Goal: Information Seeking & Learning: Learn about a topic

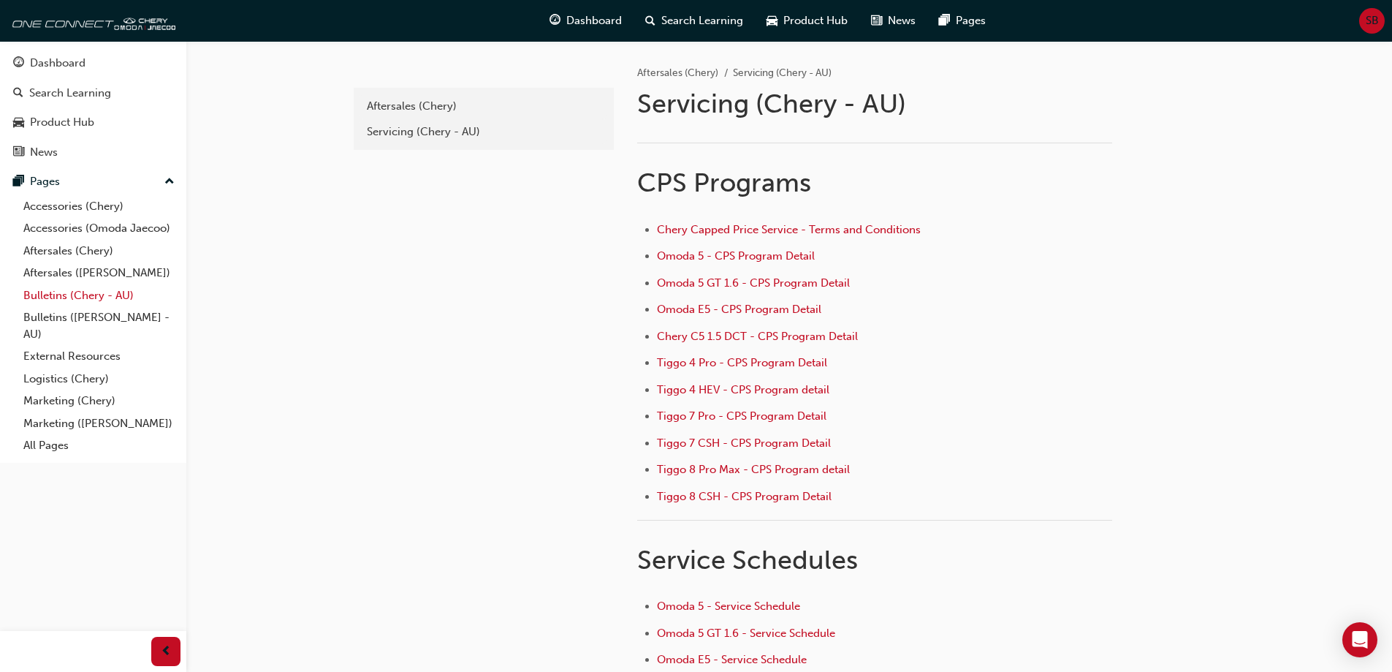
click at [94, 293] on link "Bulletins (Chery - AU)" at bounding box center [99, 295] width 163 height 23
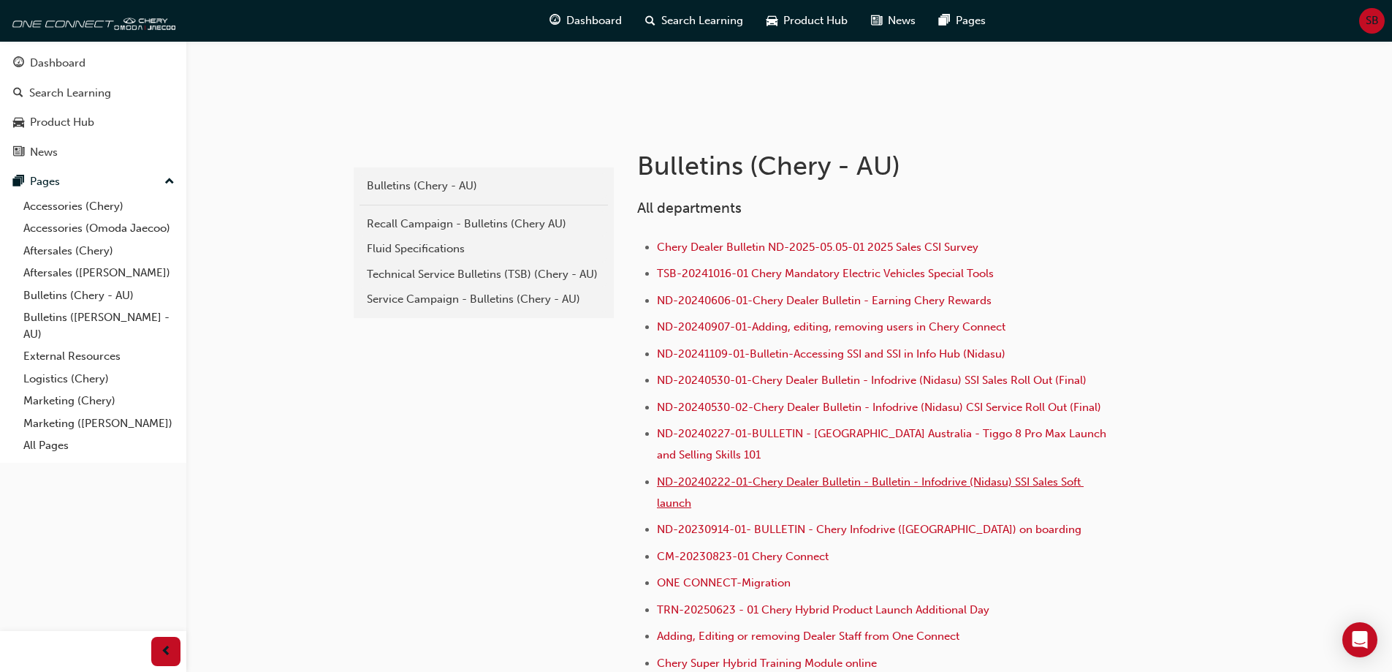
scroll to position [219, 0]
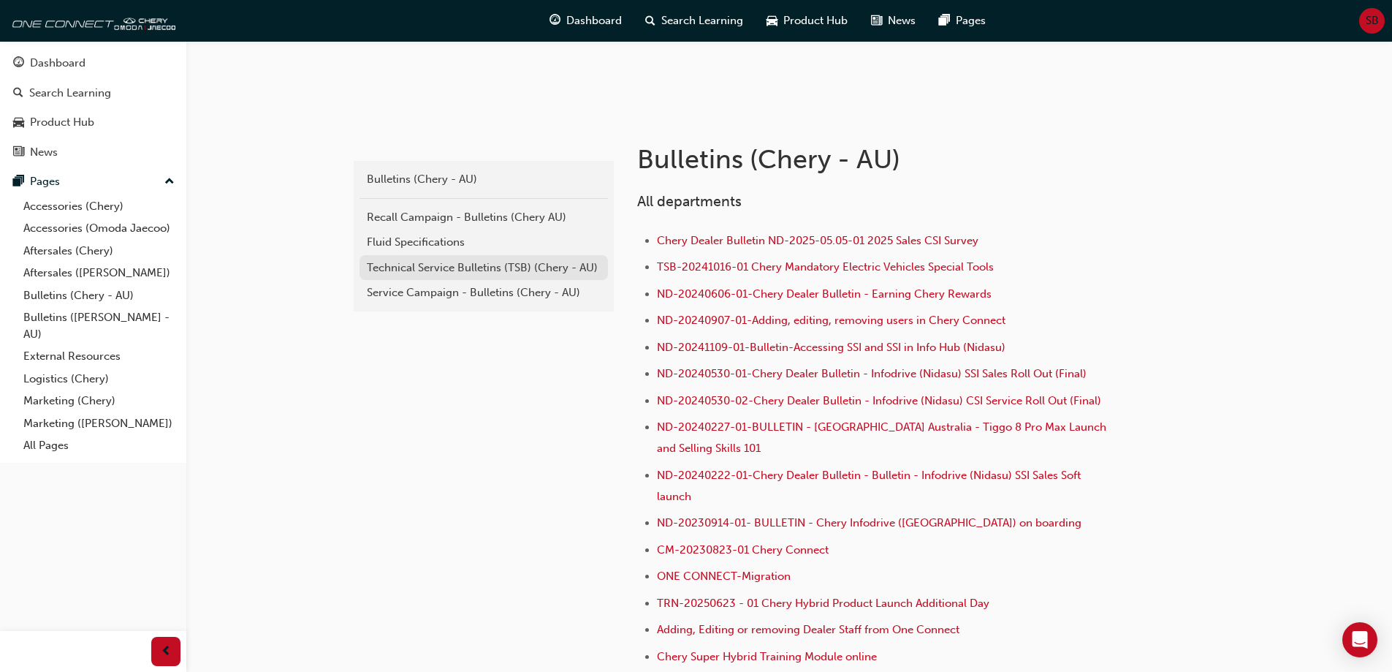
click at [495, 272] on div "Technical Service Bulletins (TSB) (Chery - AU)" at bounding box center [484, 267] width 234 height 17
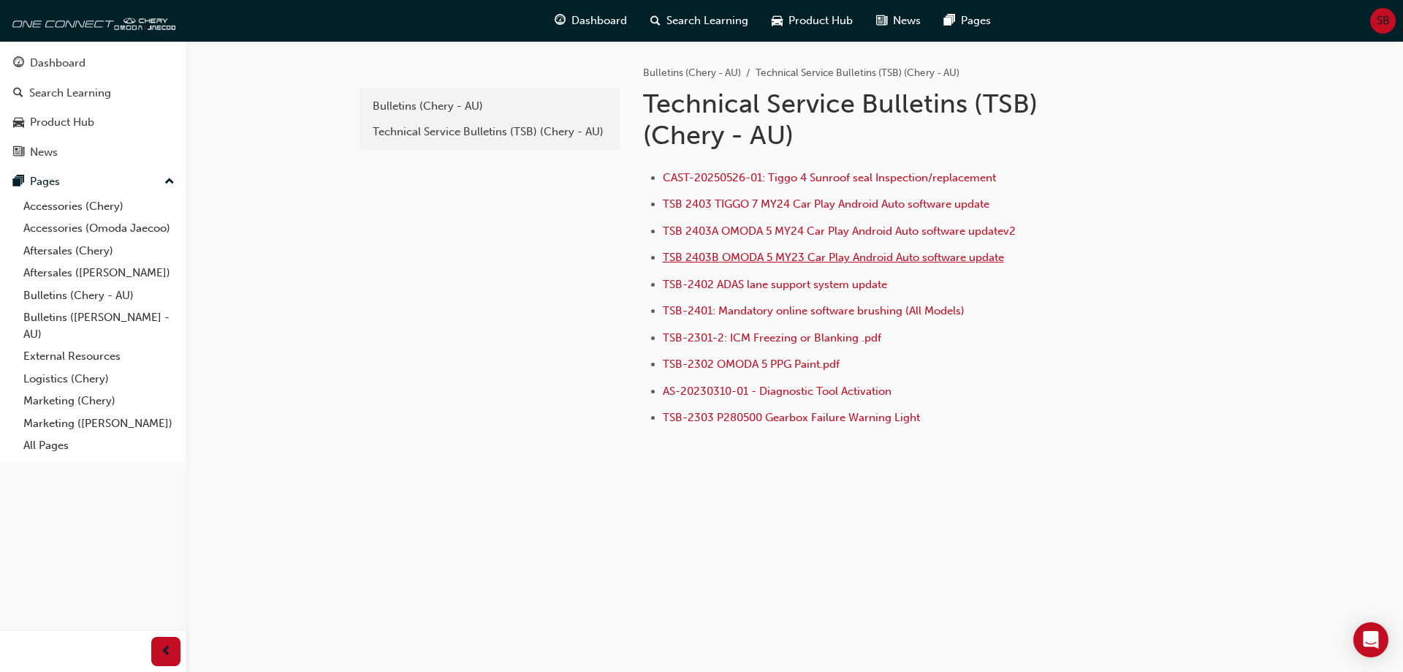
click at [950, 256] on span "TSB 2403B OMODA 5 MY23 Car Play Android Auto software update" at bounding box center [833, 257] width 341 height 13
click at [767, 362] on span "TSB-2302 OMODA 5 PPG Paint.pdf" at bounding box center [751, 363] width 177 height 13
click at [834, 306] on span "TSB-2401: Mandatory online software brushing (All Models)" at bounding box center [814, 310] width 302 height 13
click at [826, 279] on span "TSB-2402 ADAS lane support system update" at bounding box center [775, 284] width 224 height 13
